Goal: Information Seeking & Learning: Learn about a topic

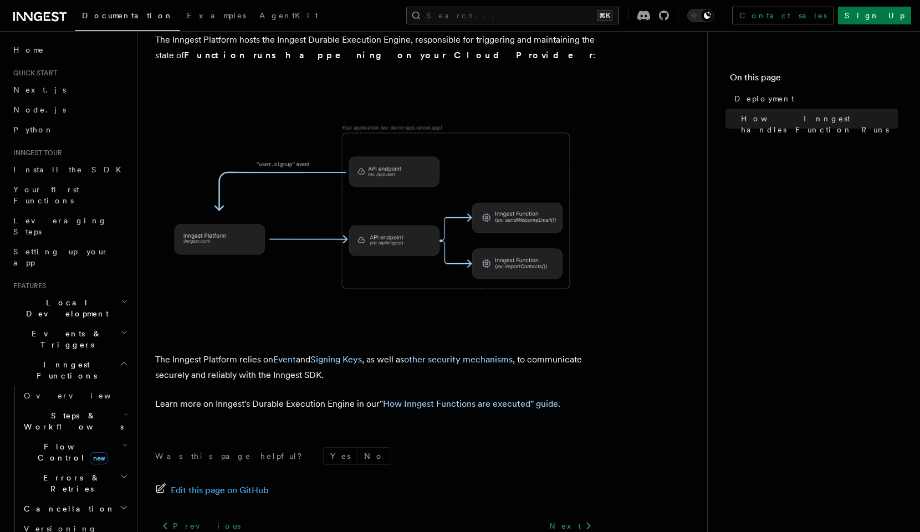
scroll to position [376, 0]
click at [125, 410] on icon "button" at bounding box center [126, 414] width 4 height 9
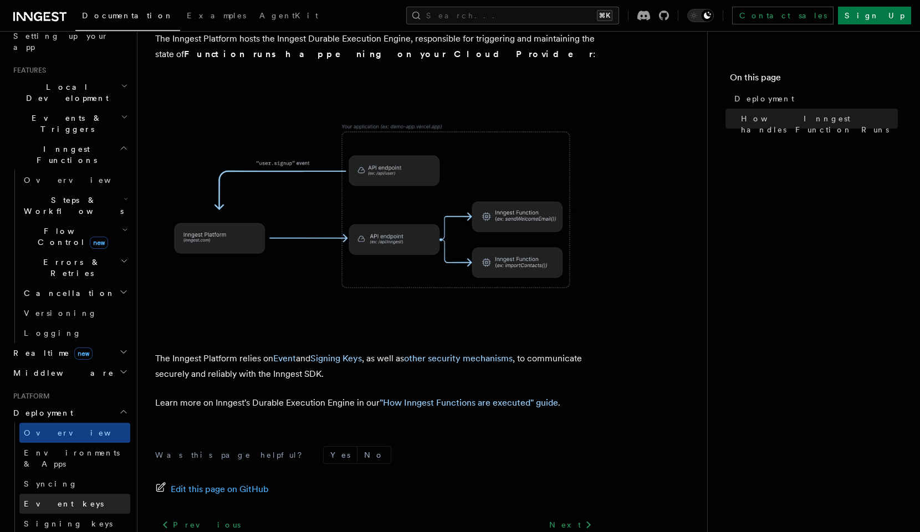
scroll to position [234, 0]
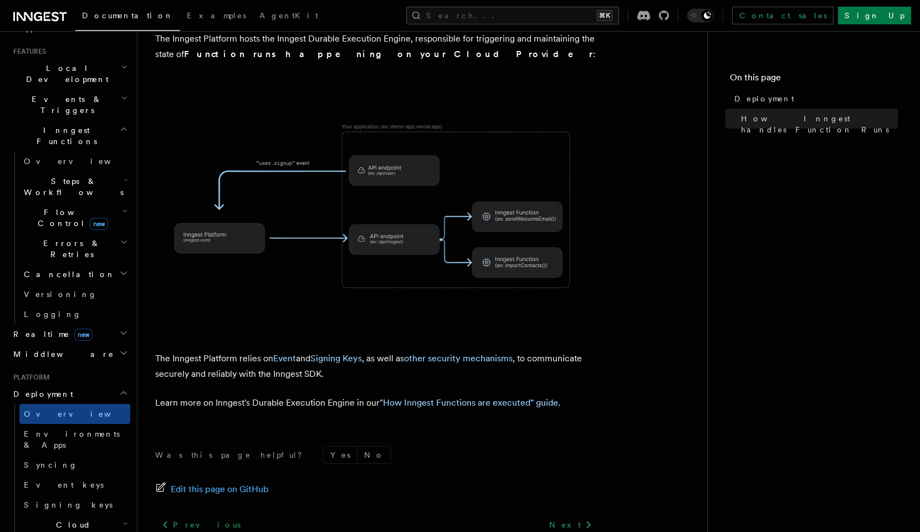
click at [118, 515] on h2 "Cloud Providers Setup" at bounding box center [74, 536] width 111 height 42
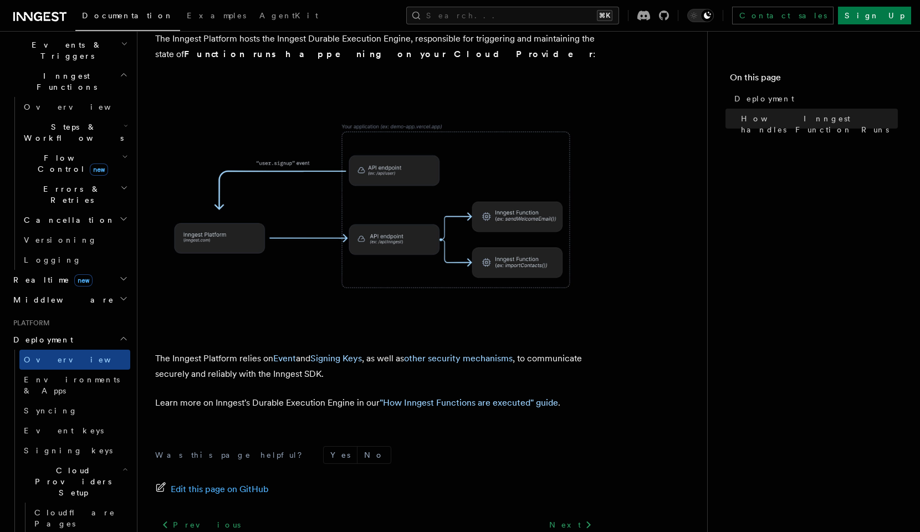
scroll to position [291, 0]
click at [122, 462] on icon "button" at bounding box center [125, 466] width 6 height 9
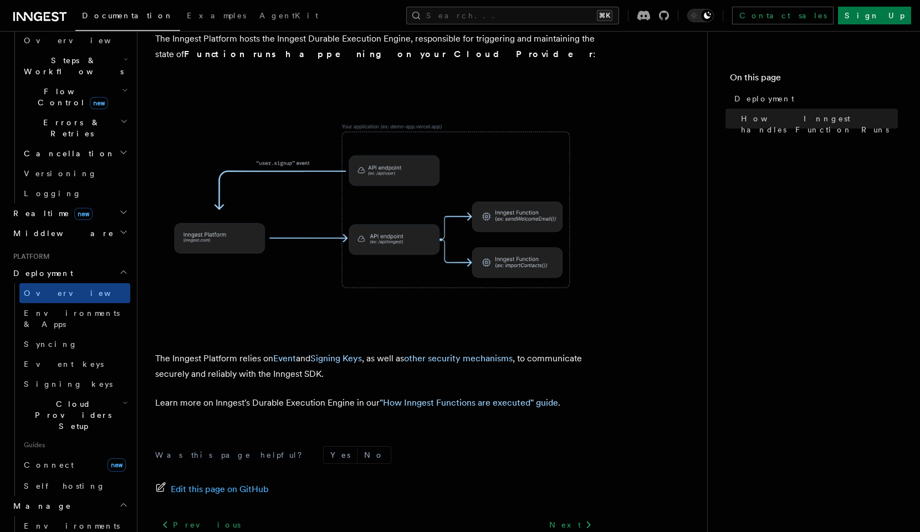
scroll to position [356, 0]
click at [74, 515] on link "Environments" at bounding box center [74, 525] width 111 height 20
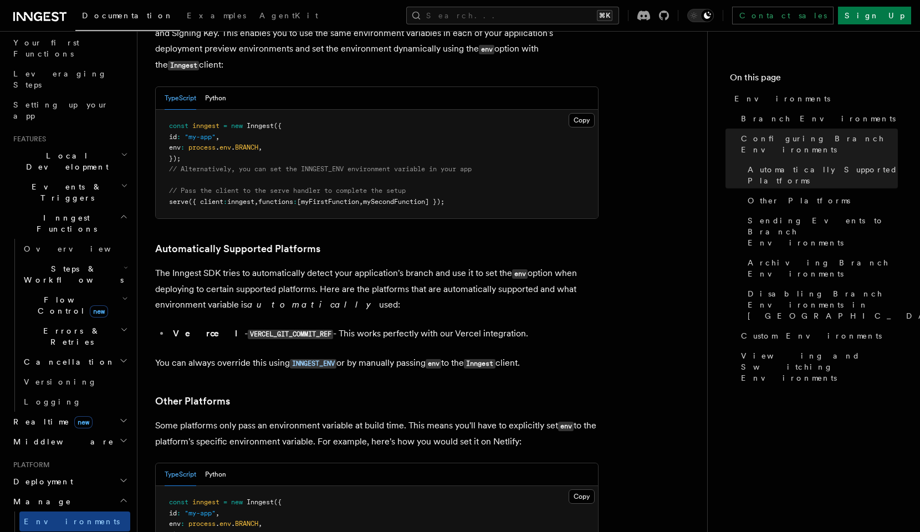
scroll to position [168, 0]
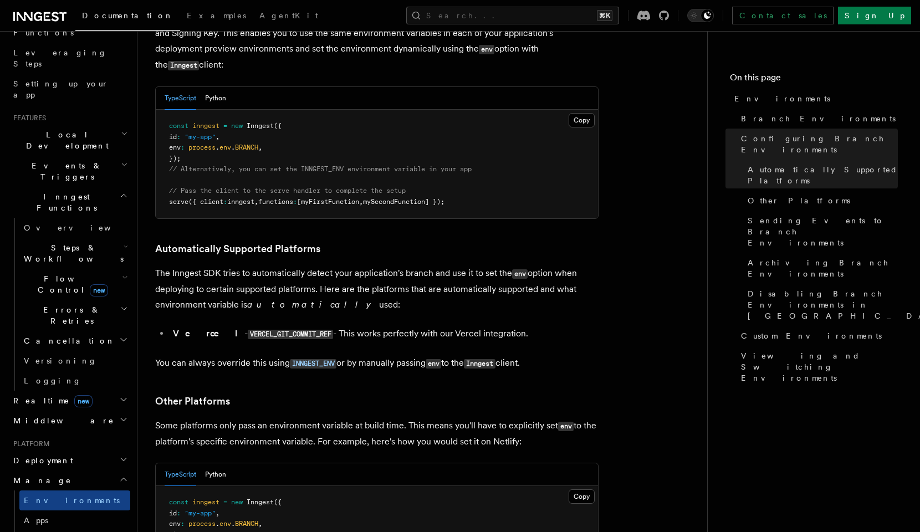
click at [124, 450] on h2 "Deployment" at bounding box center [69, 460] width 121 height 20
click at [97, 470] on link "Overview" at bounding box center [74, 480] width 111 height 20
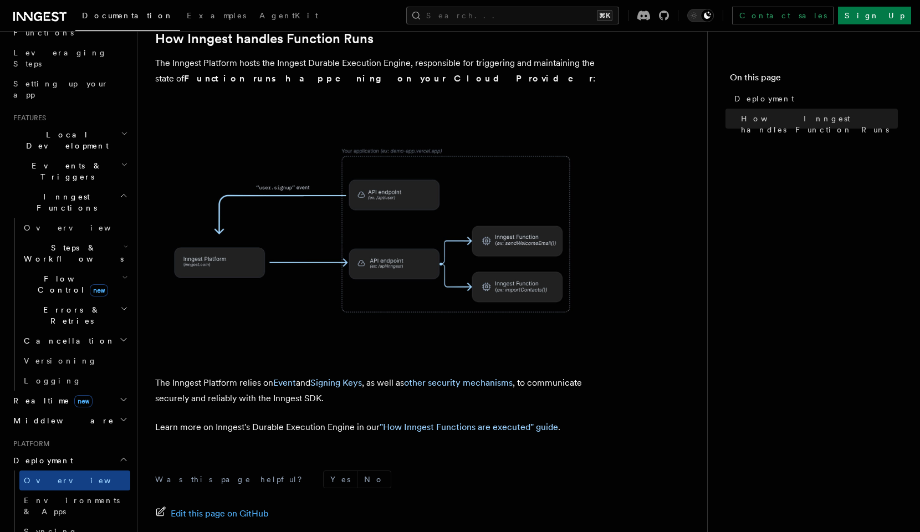
scroll to position [413, 0]
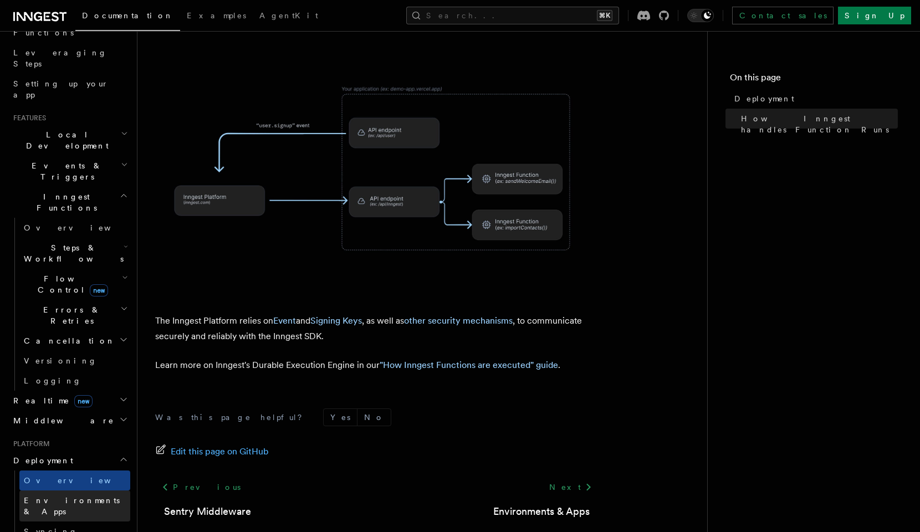
click at [70, 490] on link "Environments & Apps" at bounding box center [74, 505] width 111 height 31
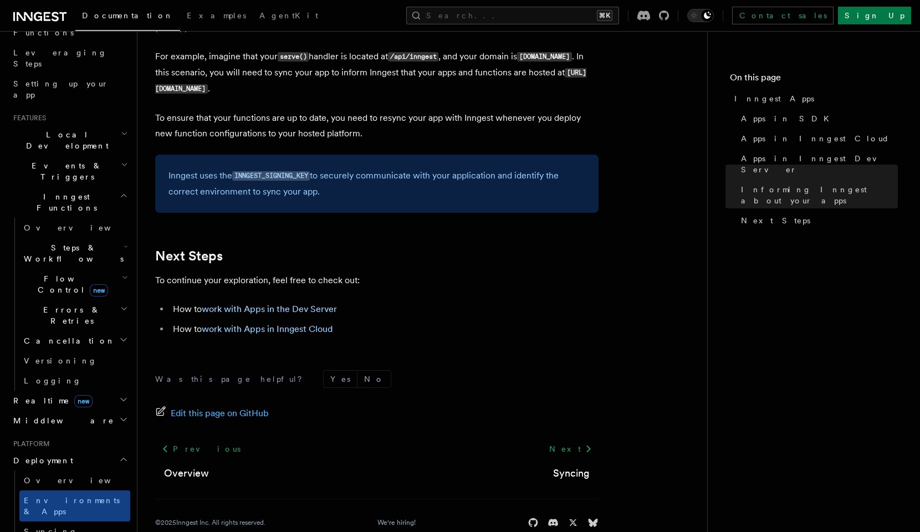
scroll to position [1738, 0]
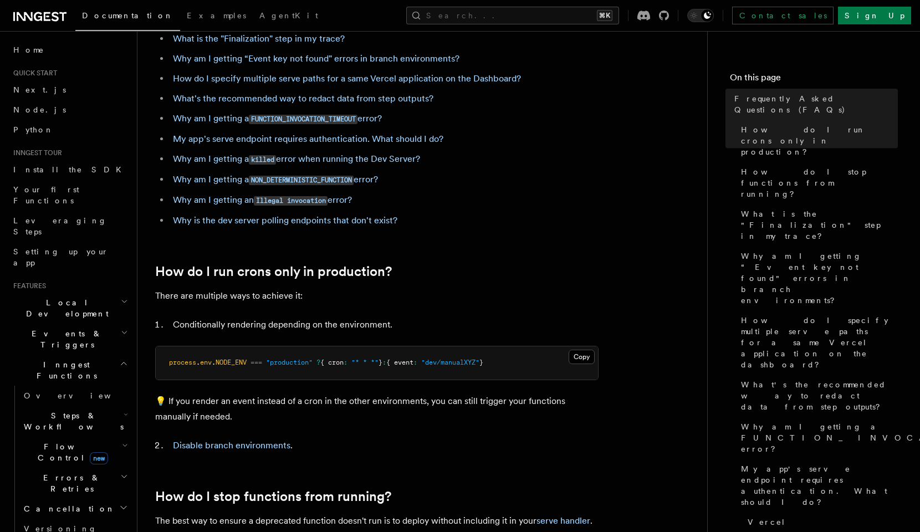
scroll to position [102, 0]
